Goal: Task Accomplishment & Management: Manage account settings

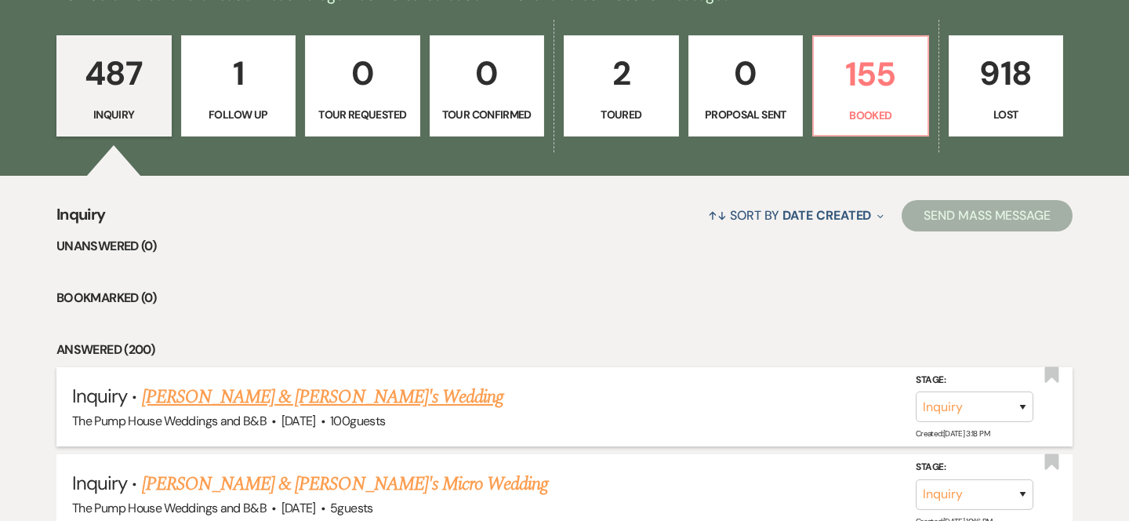
scroll to position [463, 0]
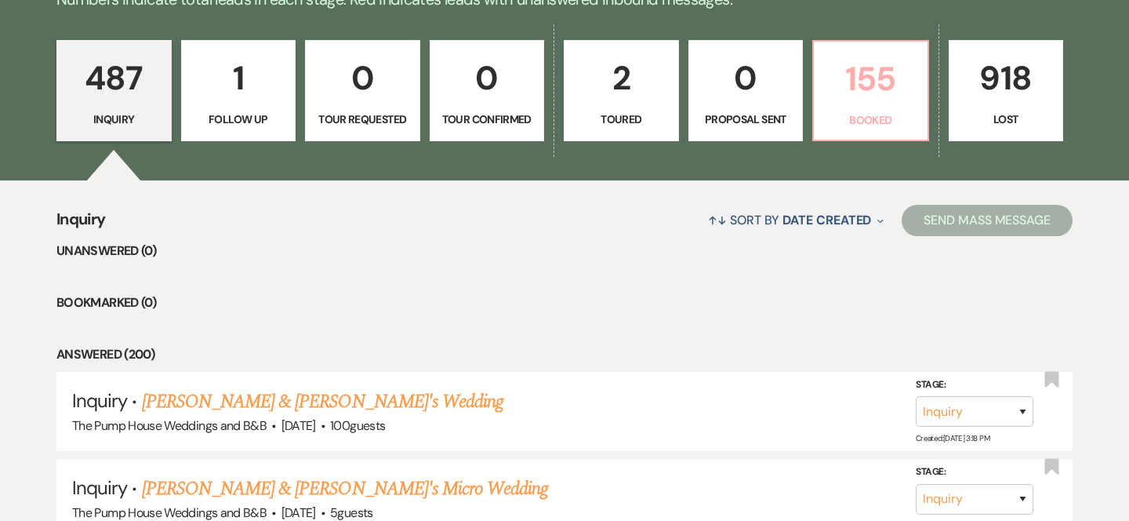
click at [900, 119] on p "Booked" at bounding box center [870, 119] width 95 height 17
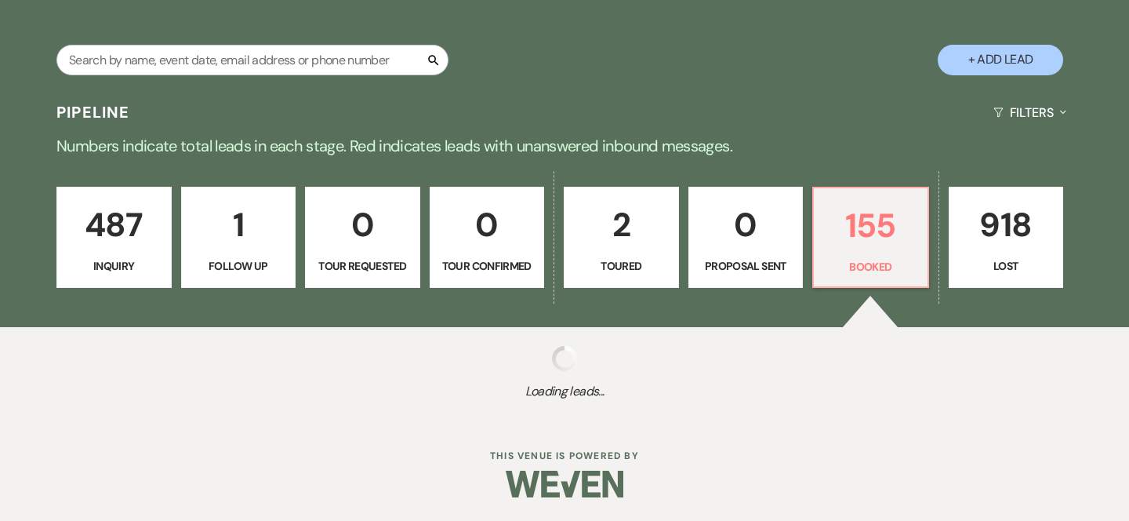
select select "7"
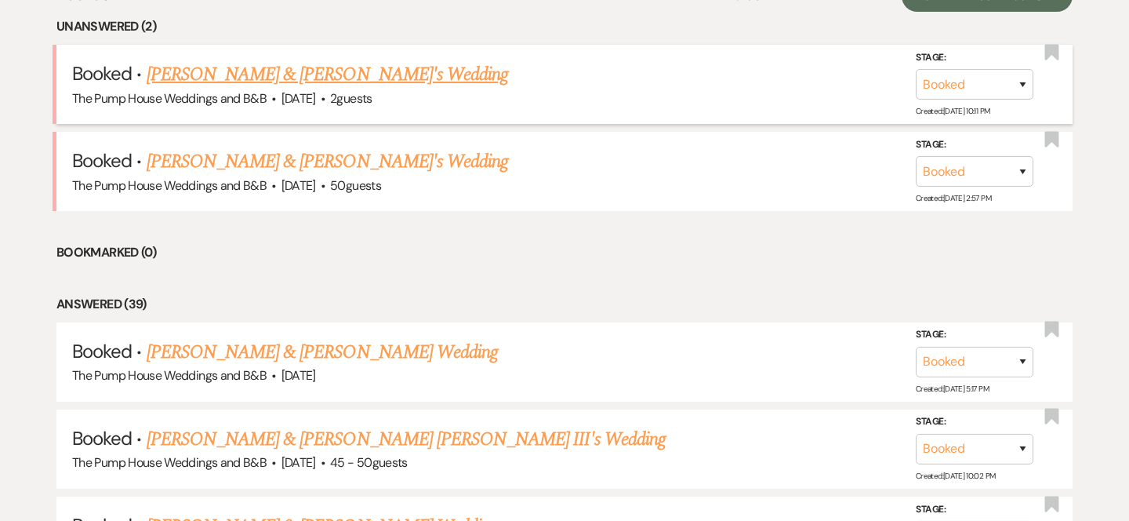
scroll to position [710, 0]
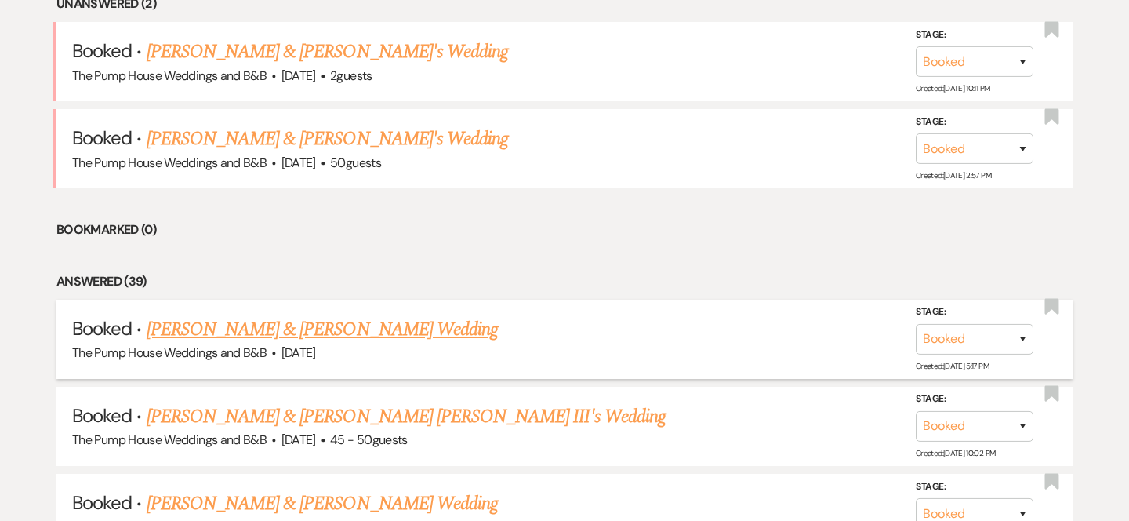
click at [259, 318] on link "[PERSON_NAME] & [PERSON_NAME] Wedding" at bounding box center [322, 329] width 351 height 28
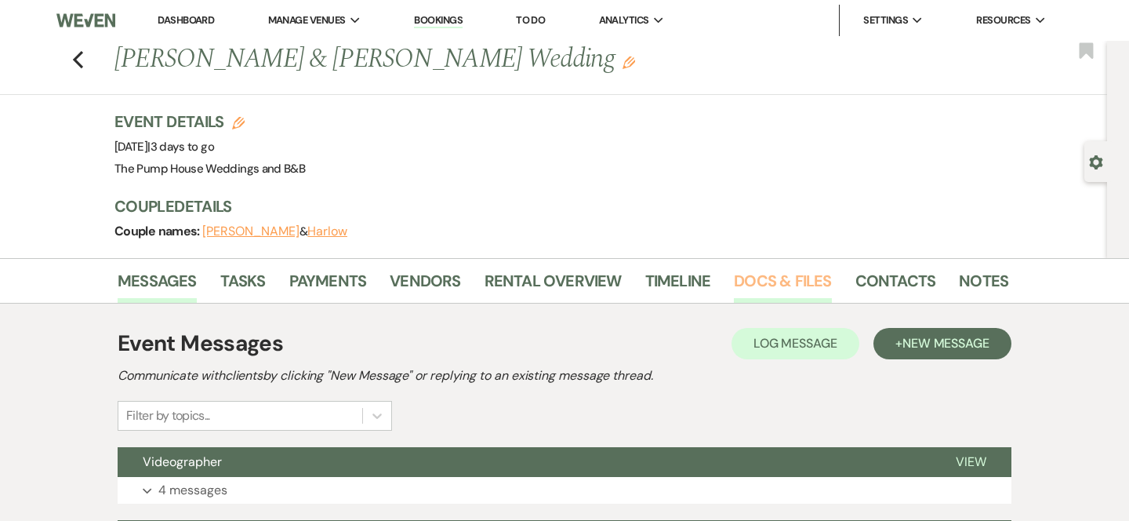
click at [775, 286] on link "Docs & Files" at bounding box center [782, 285] width 97 height 34
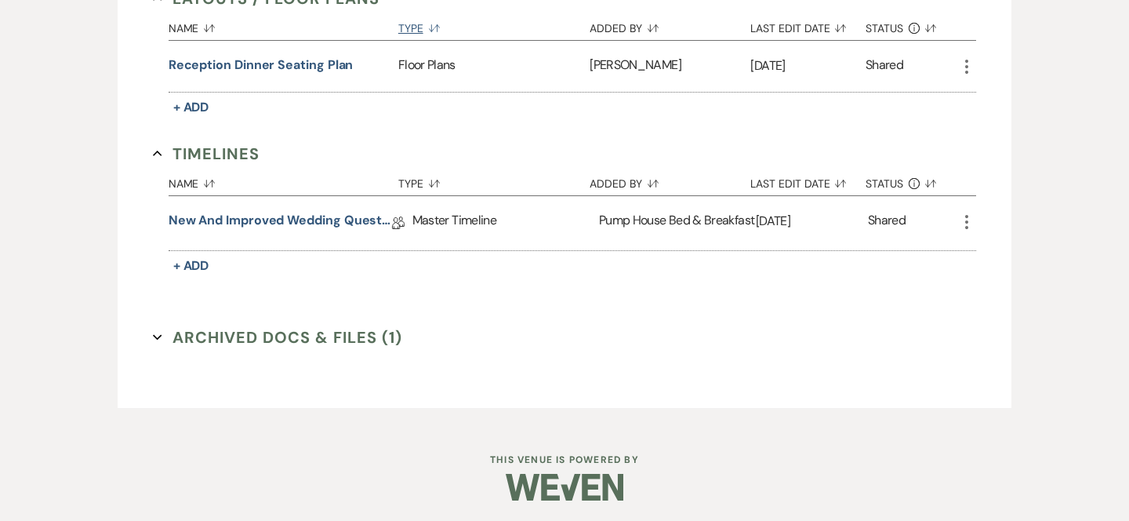
scroll to position [633, 0]
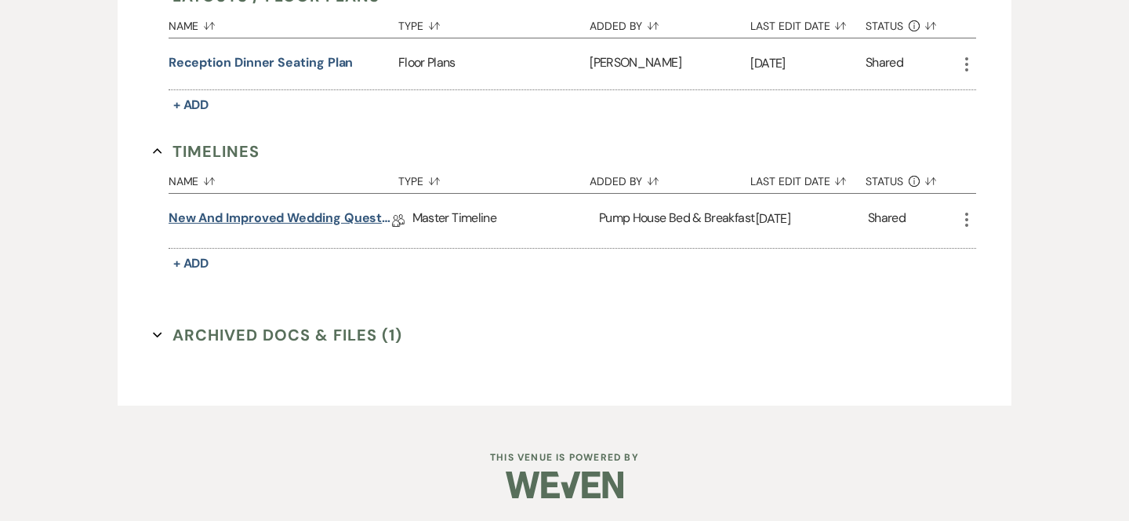
click at [329, 219] on link "New and improved Wedding Questionnaire" at bounding box center [280, 221] width 223 height 24
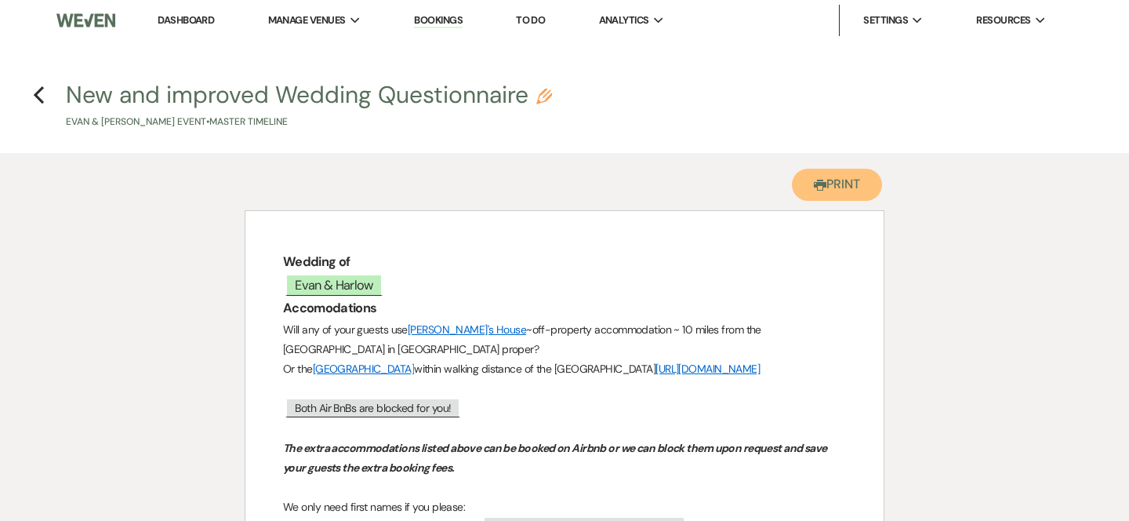
click at [825, 183] on button "Printer Print" at bounding box center [837, 185] width 90 height 32
click at [36, 90] on icon "Previous" at bounding box center [39, 94] width 12 height 19
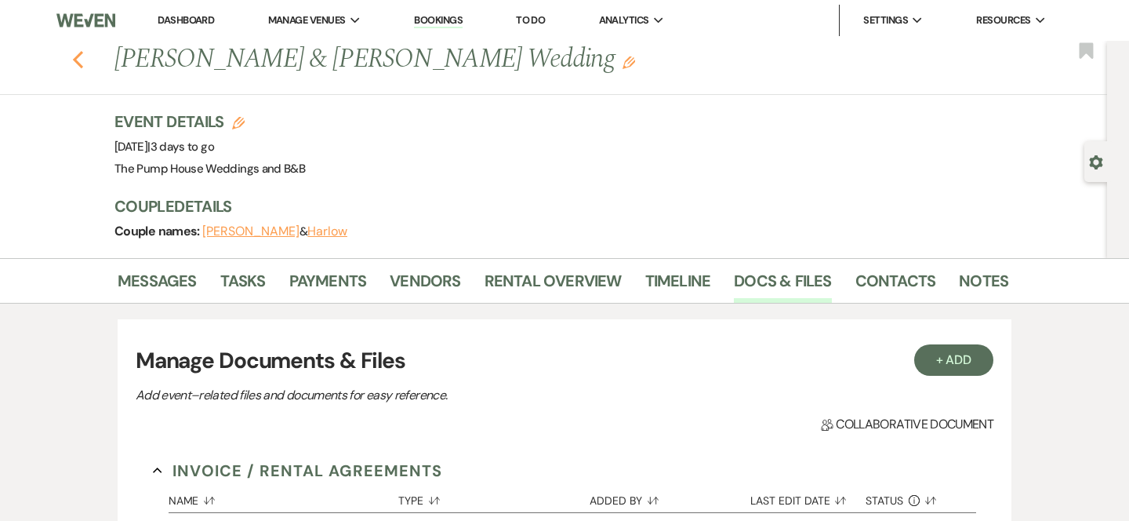
click at [82, 59] on icon "Previous" at bounding box center [78, 59] width 12 height 19
select select "7"
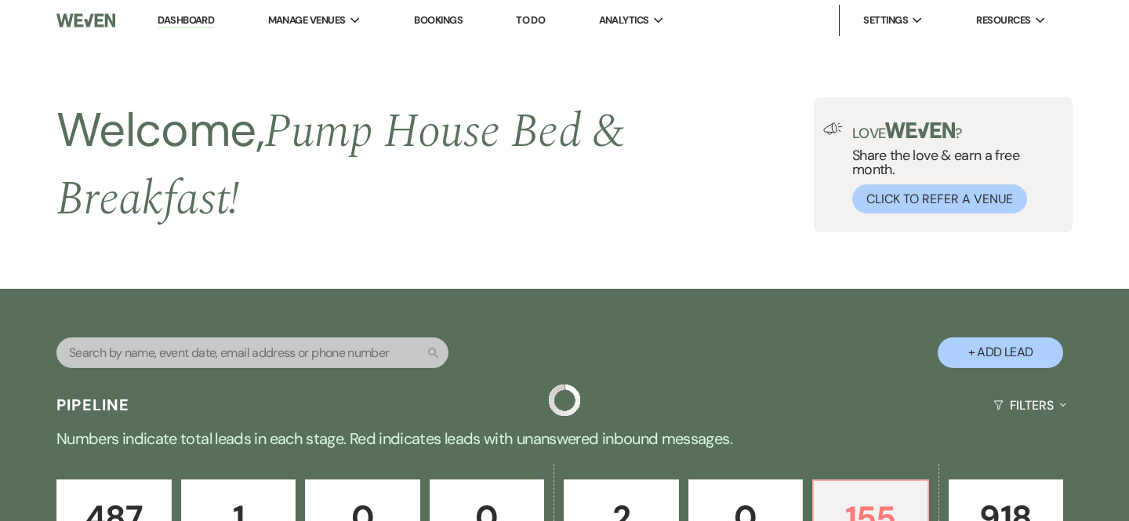
scroll to position [710, 0]
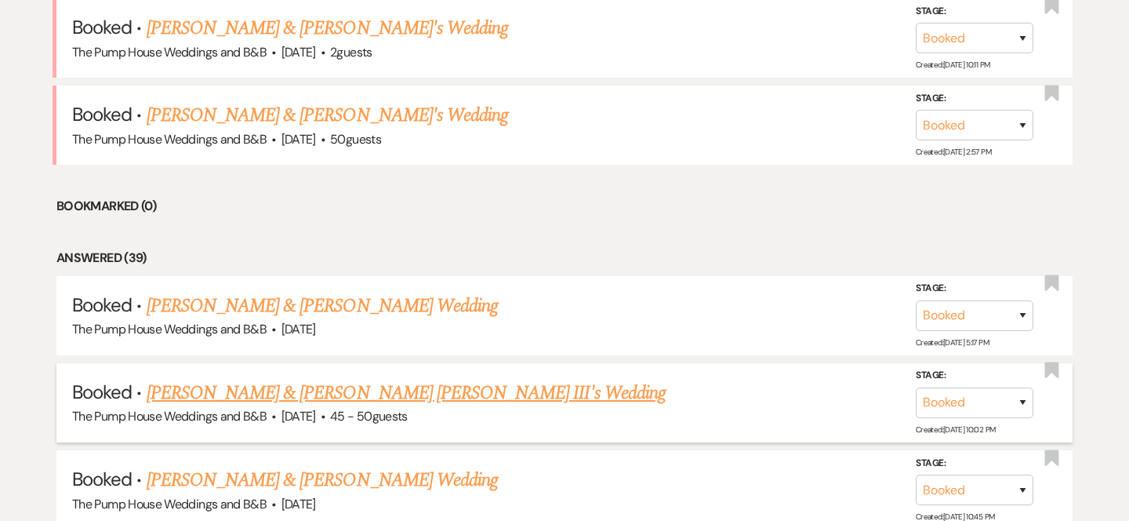
click at [294, 395] on link "[PERSON_NAME] & [PERSON_NAME] [PERSON_NAME] III's Wedding" at bounding box center [406, 393] width 519 height 28
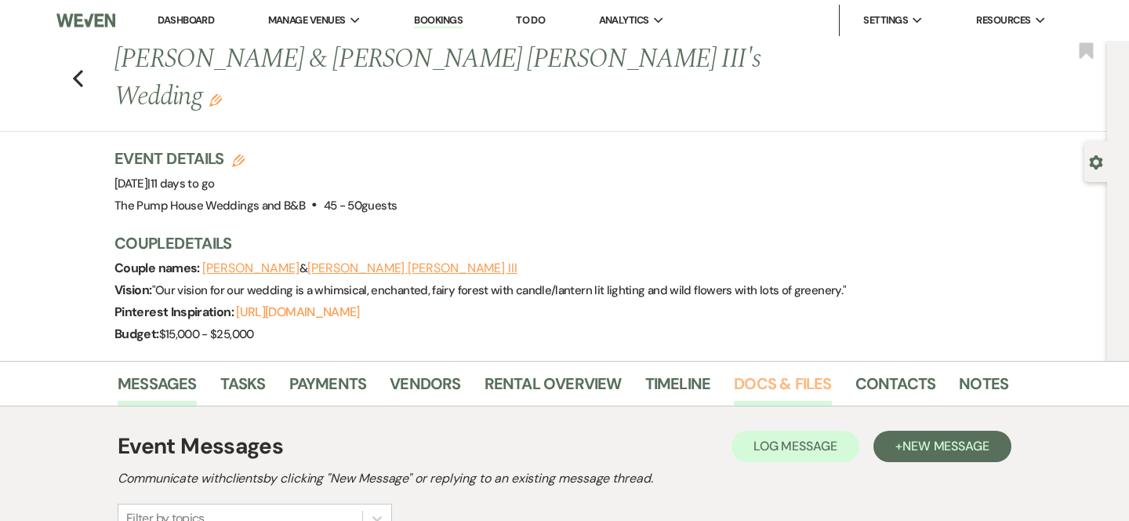
click at [762, 371] on link "Docs & Files" at bounding box center [782, 388] width 97 height 34
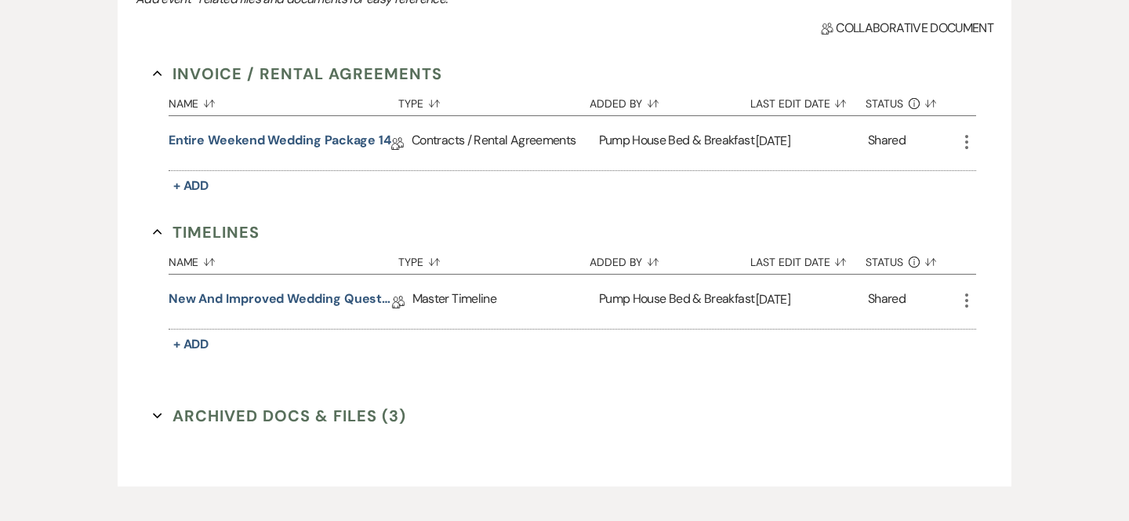
scroll to position [501, 0]
click at [364, 288] on link "New and improved Wedding Questionnaire" at bounding box center [280, 300] width 223 height 24
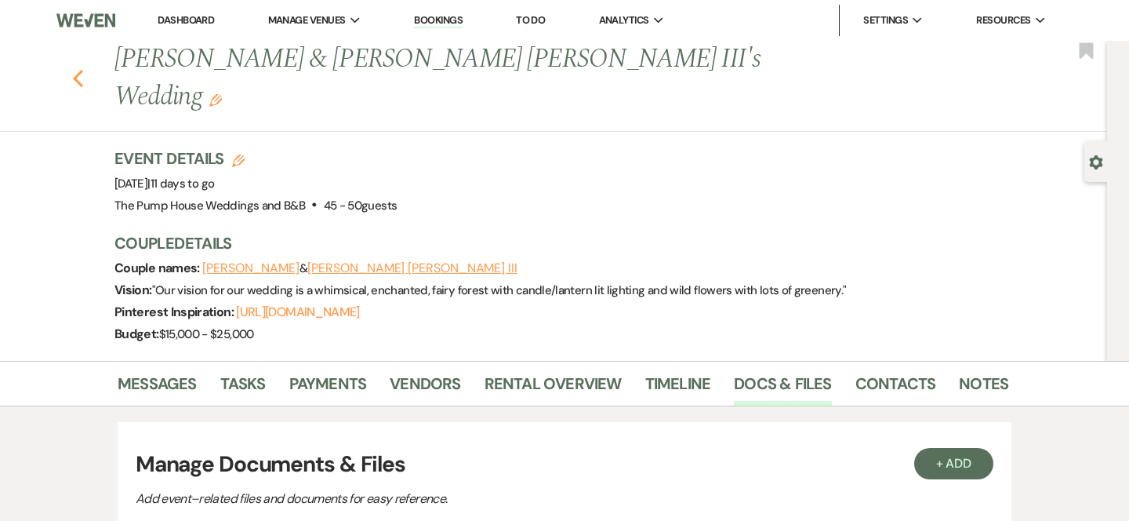
click at [79, 69] on icon "Previous" at bounding box center [78, 78] width 12 height 19
select select "7"
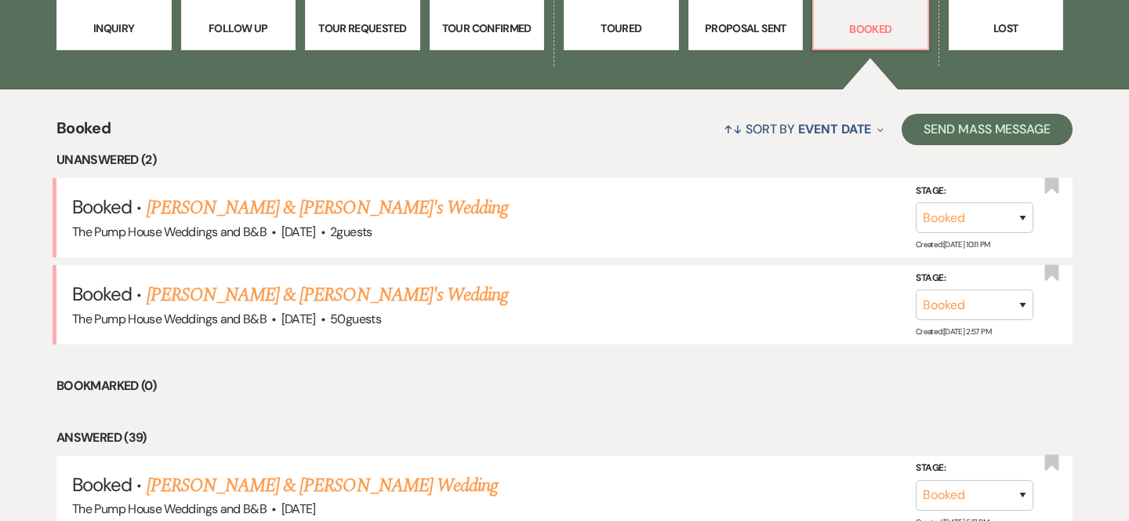
scroll to position [556, 0]
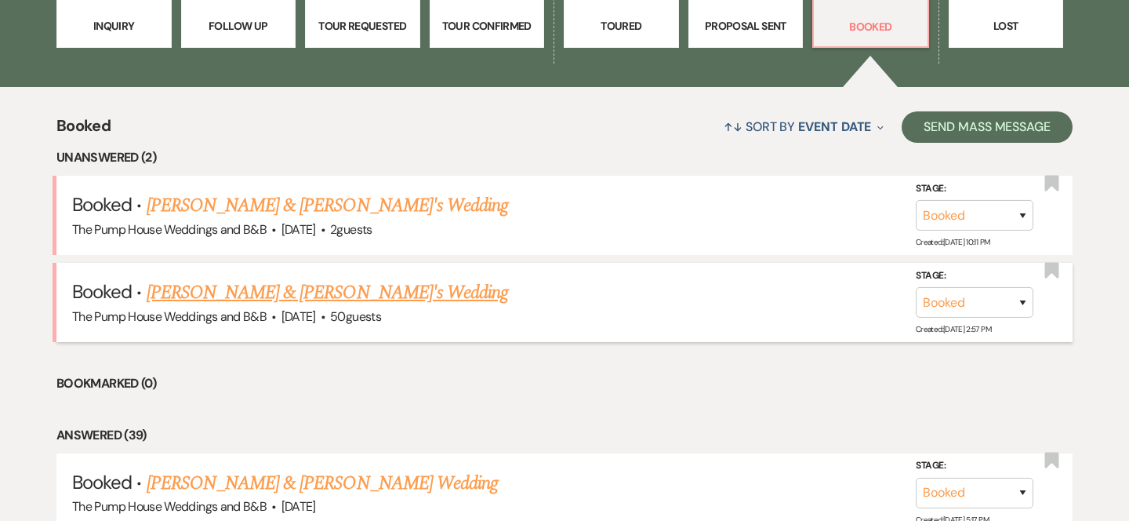
click at [278, 292] on link "[PERSON_NAME] & [PERSON_NAME]'s Wedding" at bounding box center [328, 292] width 362 height 28
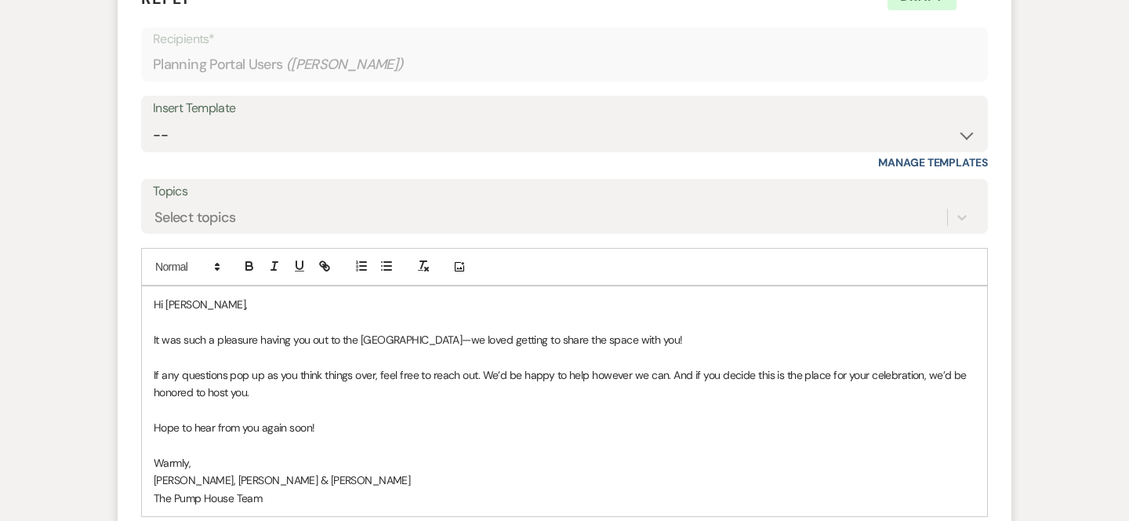
scroll to position [1062, 0]
